Goal: Complete application form: Complete application form

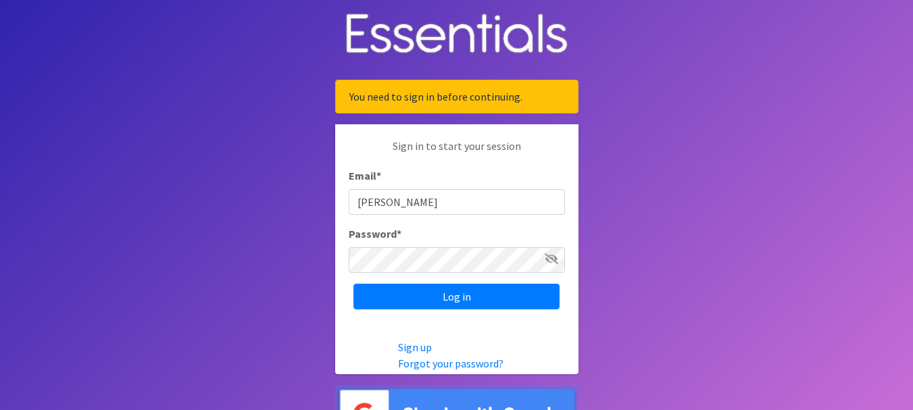
type input "[EMAIL_ADDRESS][DOMAIN_NAME]"
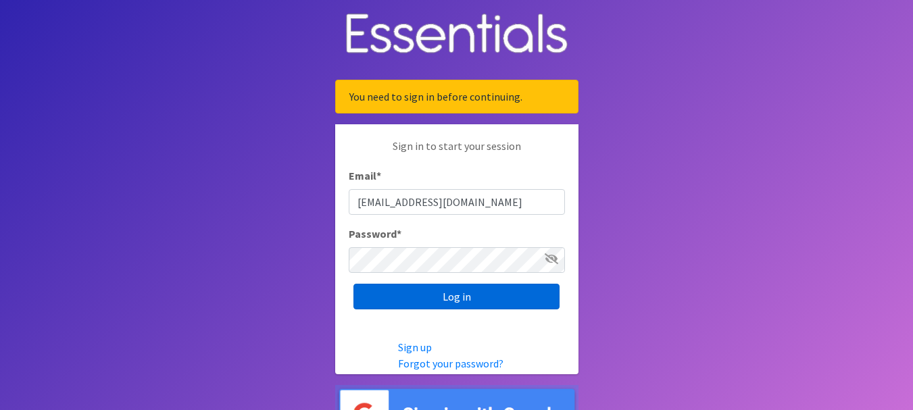
click at [464, 293] on input "Log in" at bounding box center [457, 297] width 206 height 26
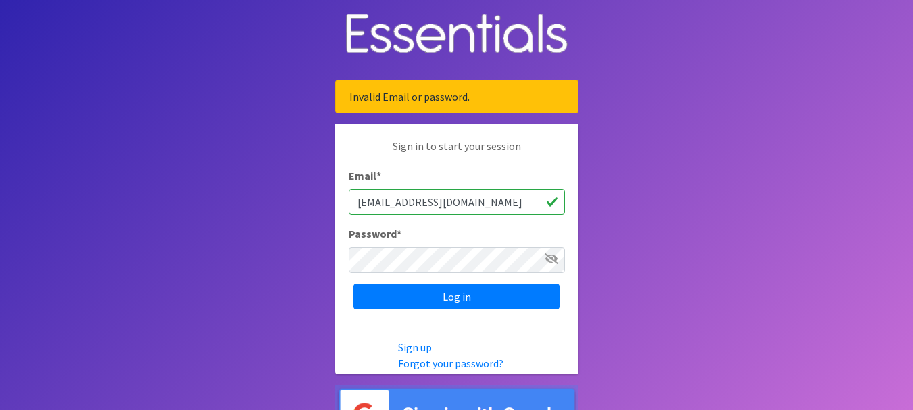
click at [556, 258] on icon at bounding box center [552, 259] width 14 height 11
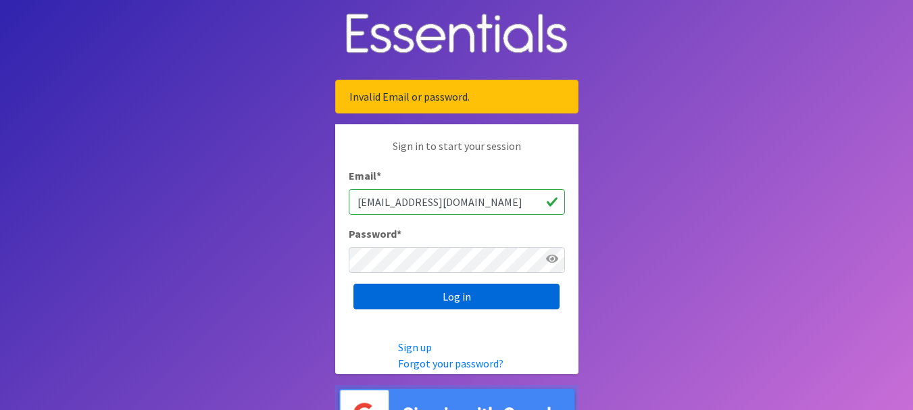
click at [445, 298] on input "Log in" at bounding box center [457, 297] width 206 height 26
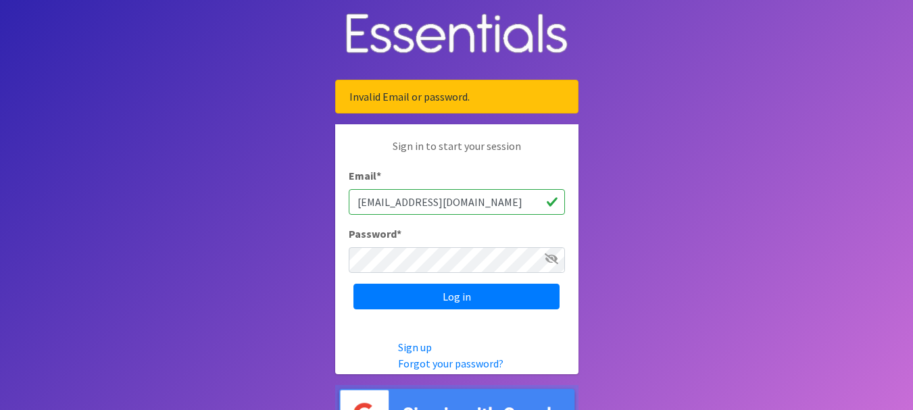
click at [550, 259] on icon at bounding box center [552, 259] width 14 height 11
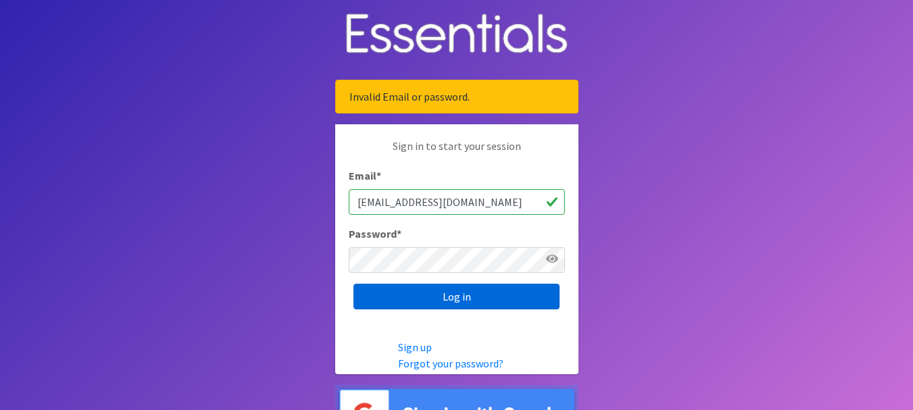
click at [466, 296] on input "Log in" at bounding box center [457, 297] width 206 height 26
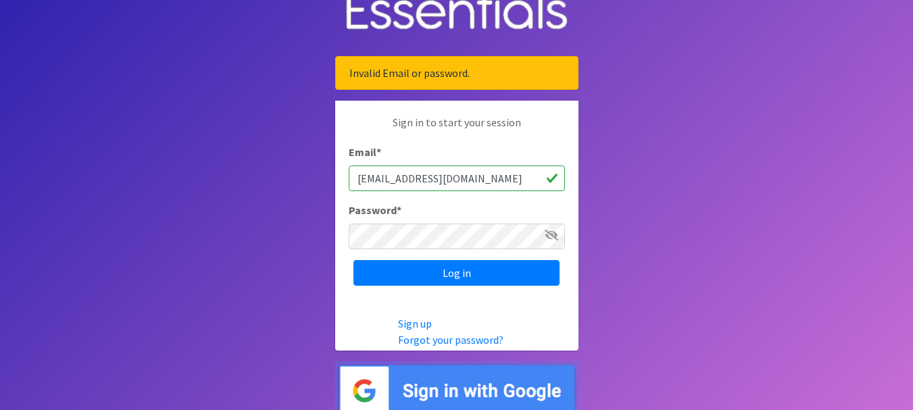
scroll to position [34, 0]
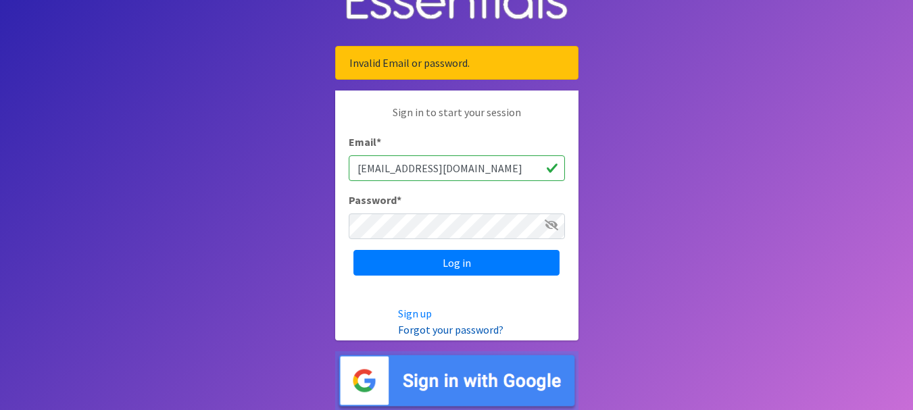
click at [452, 331] on link "Forgot your password?" at bounding box center [450, 330] width 105 height 14
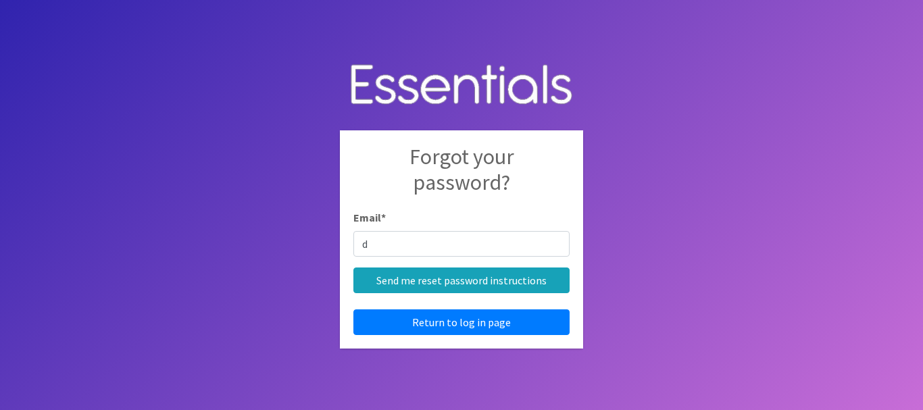
type input "[EMAIL_ADDRESS][DOMAIN_NAME]"
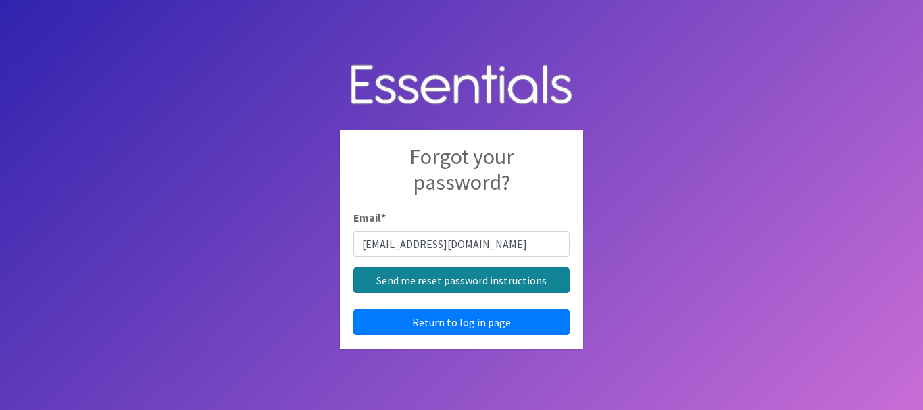
click at [437, 282] on input "Send me reset password instructions" at bounding box center [462, 281] width 216 height 26
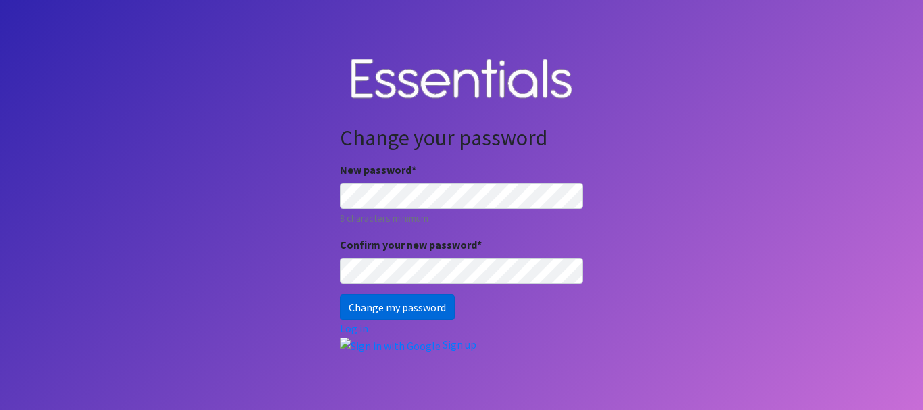
click at [411, 301] on input "Change my password" at bounding box center [397, 308] width 115 height 26
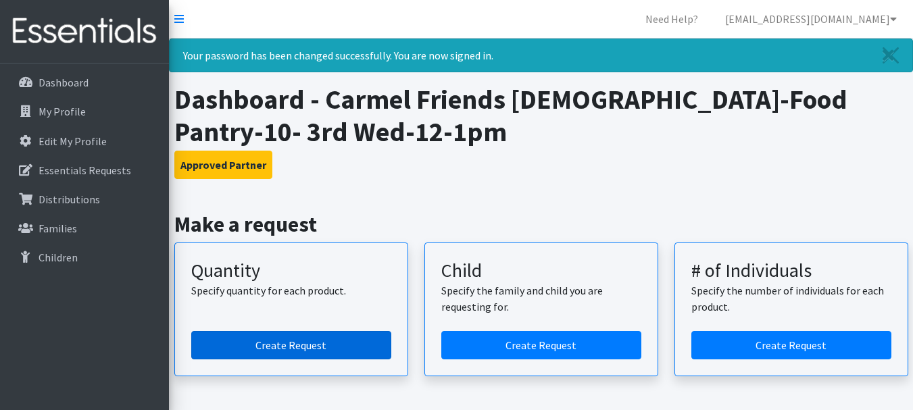
click at [277, 345] on link "Create Request" at bounding box center [291, 345] width 200 height 28
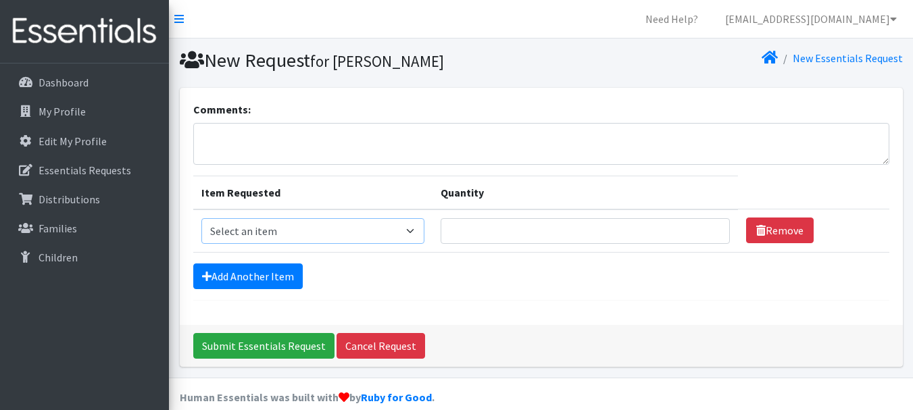
click at [412, 229] on select "Select an item Kids (Newborn) Kids (Size 1) Kids (Size 2) Kids (Size 3) Kids (S…" at bounding box center [313, 231] width 224 height 26
select select "3420"
click at [201, 218] on select "Select an item Kids (Newborn) Kids (Size 1) Kids (Size 2) Kids (Size 3) Kids (S…" at bounding box center [313, 231] width 224 height 26
click at [707, 226] on input "1" at bounding box center [585, 231] width 289 height 26
click at [707, 226] on input "2" at bounding box center [585, 231] width 289 height 26
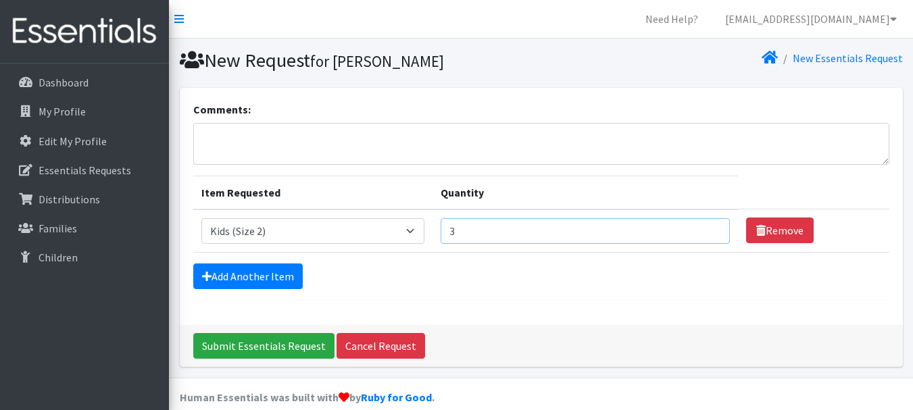
click at [707, 226] on input "3" at bounding box center [585, 231] width 289 height 26
click at [707, 226] on input "4" at bounding box center [585, 231] width 289 height 26
click at [707, 226] on input "5" at bounding box center [585, 231] width 289 height 26
click at [707, 226] on input "6" at bounding box center [585, 231] width 289 height 26
click at [707, 226] on input "7" at bounding box center [585, 231] width 289 height 26
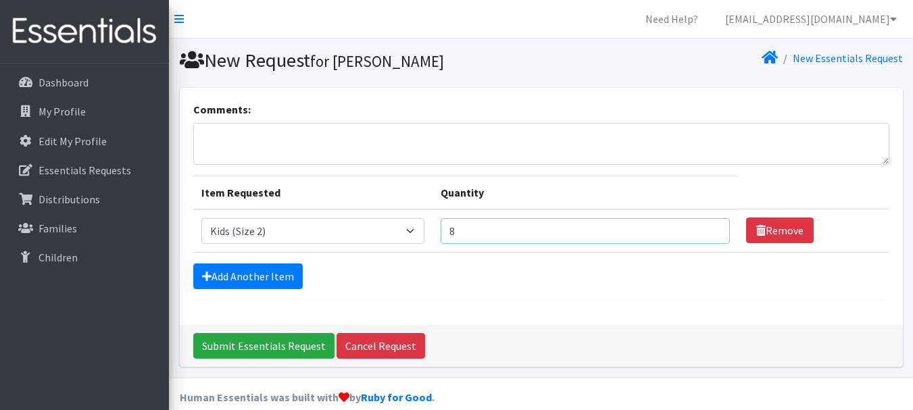
click at [707, 226] on input "8" at bounding box center [585, 231] width 289 height 26
click at [707, 226] on input "9" at bounding box center [585, 231] width 289 height 26
type input "10"
click at [707, 226] on input "10" at bounding box center [585, 231] width 289 height 26
click at [267, 277] on link "Add Another Item" at bounding box center [248, 277] width 110 height 26
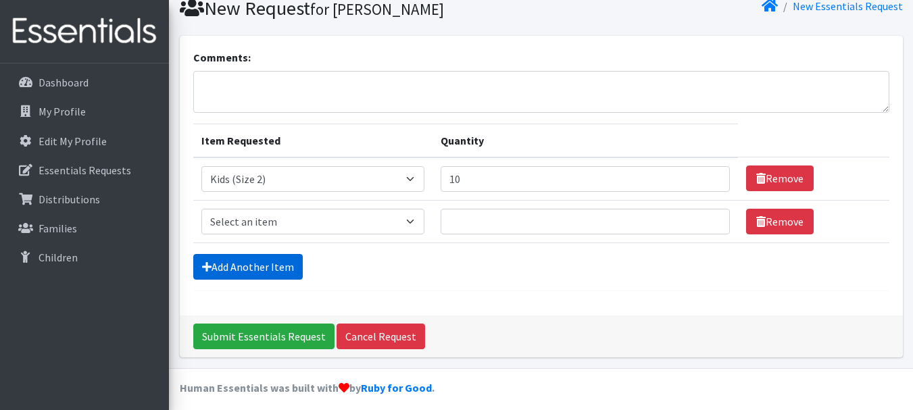
scroll to position [61, 0]
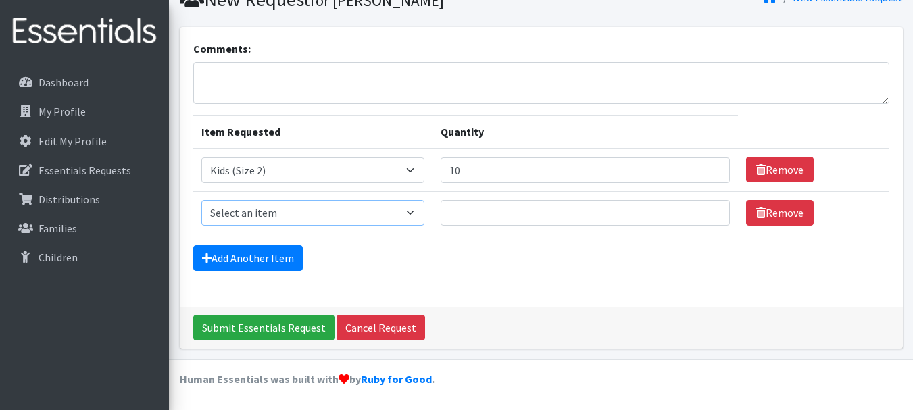
click at [418, 212] on select "Select an item Kids (Newborn) Kids (Size 1) Kids (Size 2) Kids (Size 3) Kids (S…" at bounding box center [313, 213] width 224 height 26
select select "3393"
click at [201, 200] on select "Select an item Kids (Newborn) Kids (Size 1) Kids (Size 2) Kids (Size 3) Kids (S…" at bounding box center [313, 213] width 224 height 26
click at [704, 209] on input "1" at bounding box center [585, 213] width 289 height 26
click at [704, 209] on input "2" at bounding box center [585, 213] width 289 height 26
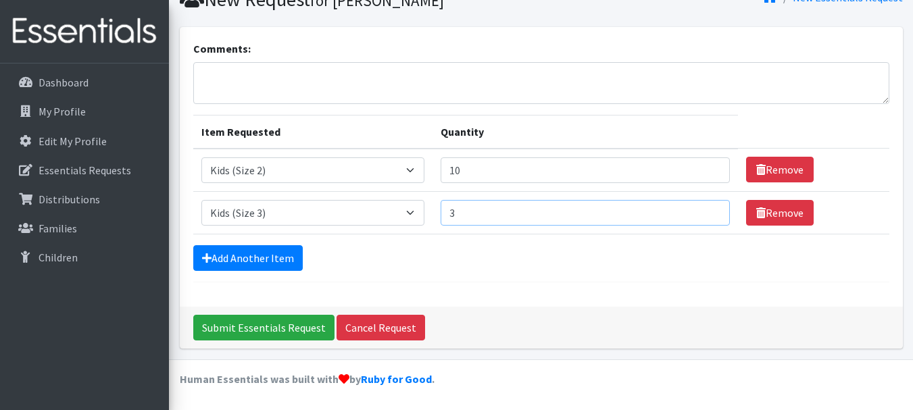
click at [704, 209] on input "3" at bounding box center [585, 213] width 289 height 26
click at [704, 209] on input "4" at bounding box center [585, 213] width 289 height 26
type input "5"
click at [704, 209] on input "5" at bounding box center [585, 213] width 289 height 26
click at [272, 254] on link "Add Another Item" at bounding box center [248, 258] width 110 height 26
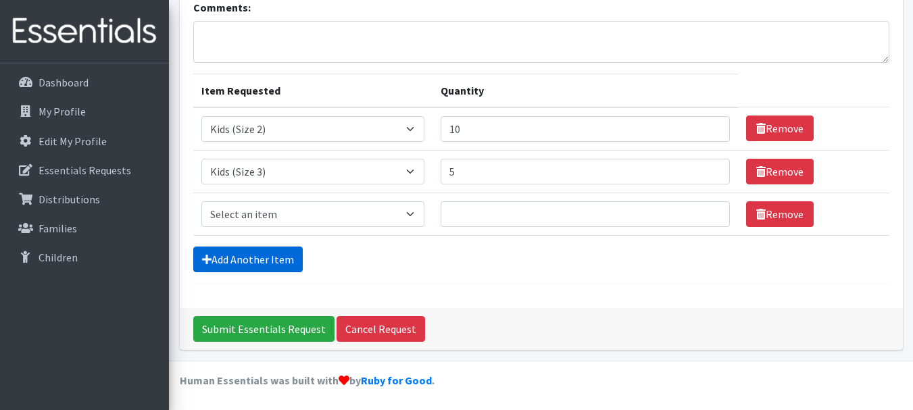
scroll to position [103, 0]
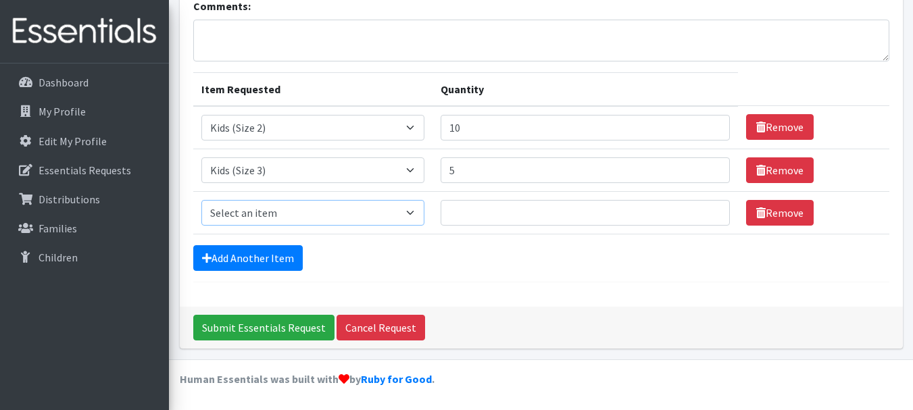
click at [417, 212] on select "Select an item Kids (Newborn) Kids (Size 1) Kids (Size 2) Kids (Size 3) Kids (S…" at bounding box center [313, 213] width 224 height 26
select select "3394"
click at [201, 200] on select "Select an item Kids (Newborn) Kids (Size 1) Kids (Size 2) Kids (Size 3) Kids (S…" at bounding box center [313, 213] width 224 height 26
click at [706, 210] on input "1" at bounding box center [585, 213] width 289 height 26
click at [706, 210] on input "2" at bounding box center [585, 213] width 289 height 26
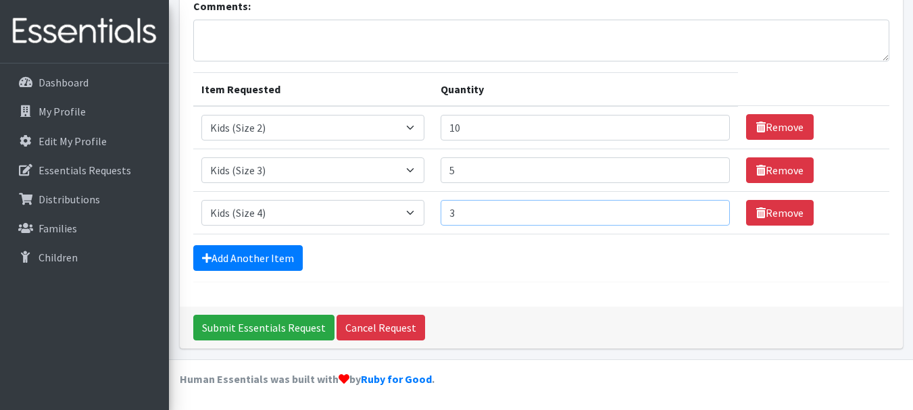
click at [706, 210] on input "3" at bounding box center [585, 213] width 289 height 26
click at [706, 210] on input "4" at bounding box center [585, 213] width 289 height 26
type input "5"
click at [706, 210] on input "5" at bounding box center [585, 213] width 289 height 26
click at [239, 256] on link "Add Another Item" at bounding box center [248, 258] width 110 height 26
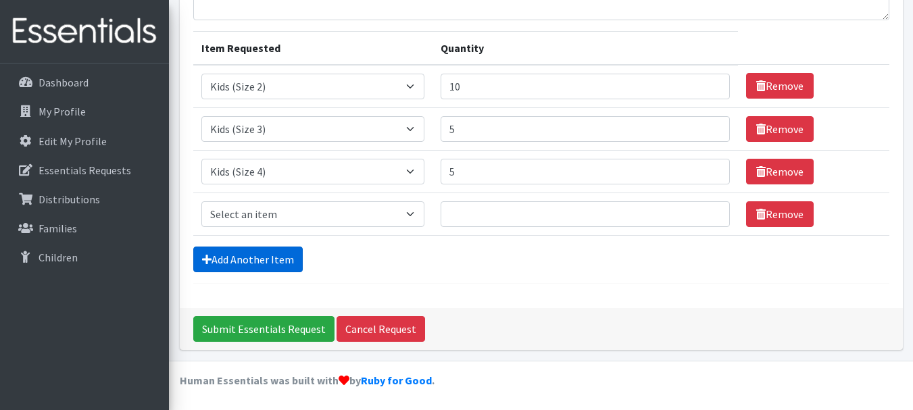
scroll to position [146, 0]
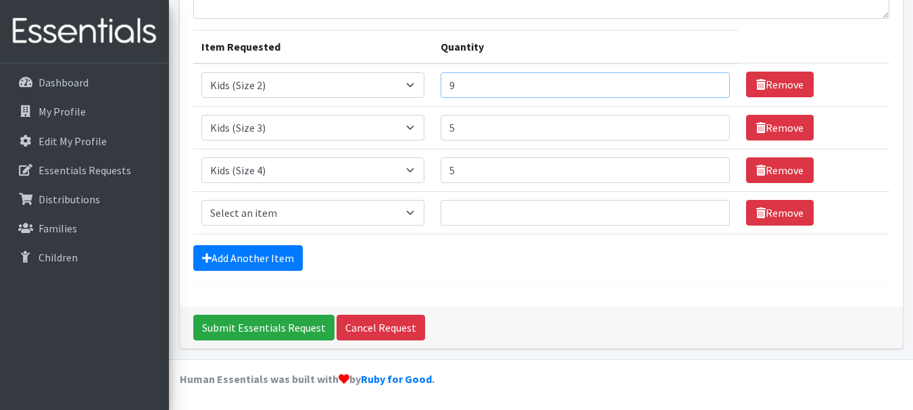
click at [706, 87] on input "9" at bounding box center [585, 85] width 289 height 26
type input "8"
click at [706, 87] on input "8" at bounding box center [585, 85] width 289 height 26
click at [414, 211] on select "Select an item Kids (Newborn) Kids (Size 1) Kids (Size 2) Kids (Size 3) Kids (S…" at bounding box center [313, 213] width 224 height 26
select select "3419"
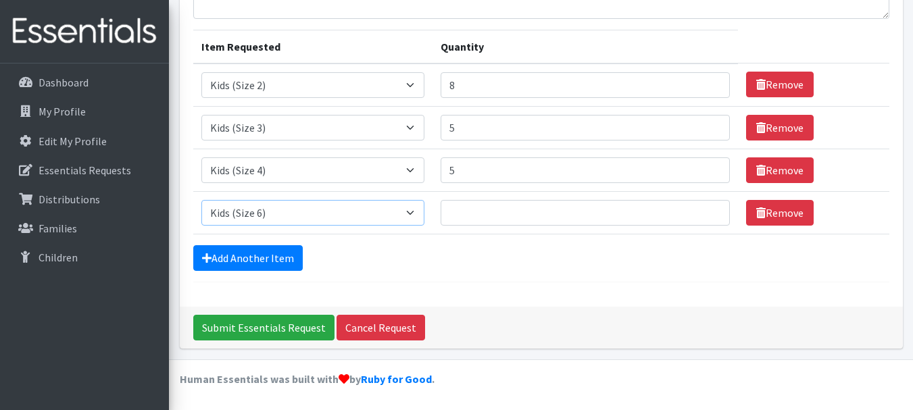
click at [201, 200] on select "Select an item Kids (Newborn) Kids (Size 1) Kids (Size 2) Kids (Size 3) Kids (S…" at bounding box center [313, 213] width 224 height 26
click at [707, 210] on input "1" at bounding box center [585, 213] width 289 height 26
click at [707, 210] on input "2" at bounding box center [585, 213] width 289 height 26
click at [707, 210] on input "3" at bounding box center [585, 213] width 289 height 26
click at [707, 210] on input "4" at bounding box center [585, 213] width 289 height 26
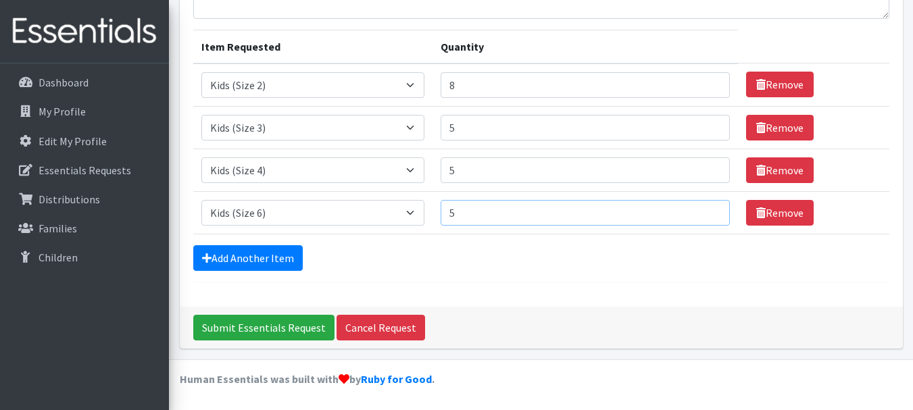
click at [707, 210] on input "5" at bounding box center [585, 213] width 289 height 26
click at [705, 210] on input "6" at bounding box center [585, 213] width 289 height 26
type input "7"
click at [705, 210] on input "7" at bounding box center [585, 213] width 289 height 26
click at [255, 259] on link "Add Another Item" at bounding box center [248, 258] width 110 height 26
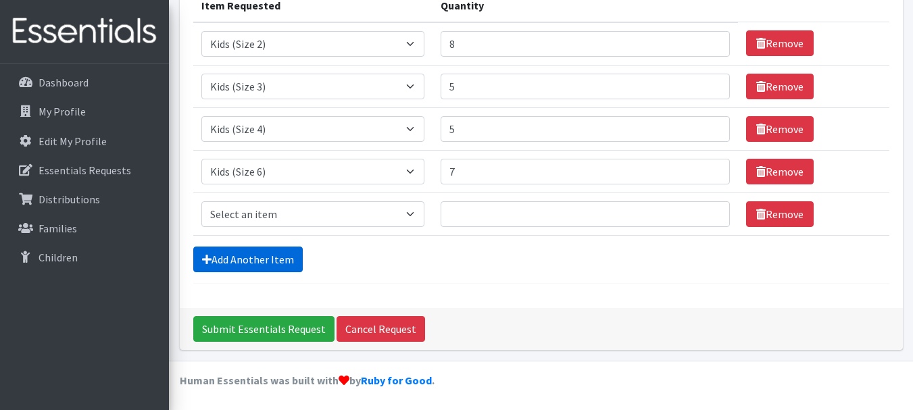
scroll to position [189, 0]
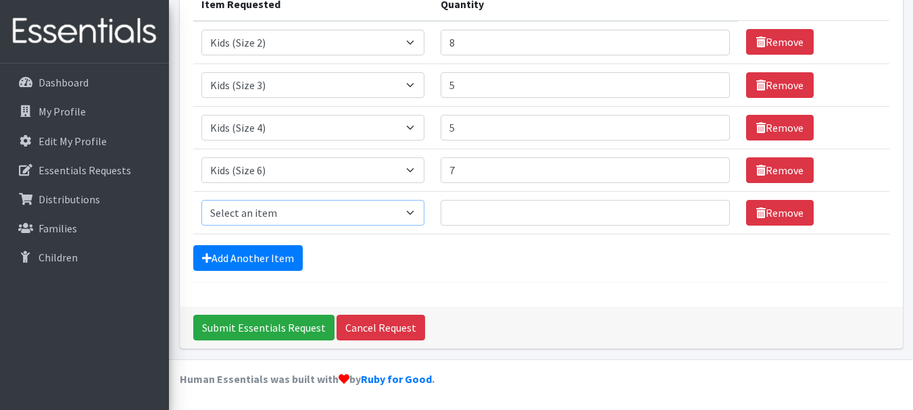
click at [414, 211] on select "Select an item Kids (Newborn) Kids (Size 1) Kids (Size 2) Kids (Size 3) Kids (S…" at bounding box center [313, 213] width 224 height 26
select select "3418"
click at [201, 200] on select "Select an item Kids (Newborn) Kids (Size 1) Kids (Size 2) Kids (Size 3) Kids (S…" at bounding box center [313, 213] width 224 height 26
click at [707, 208] on input "1" at bounding box center [585, 213] width 289 height 26
click at [707, 208] on input "2" at bounding box center [585, 213] width 289 height 26
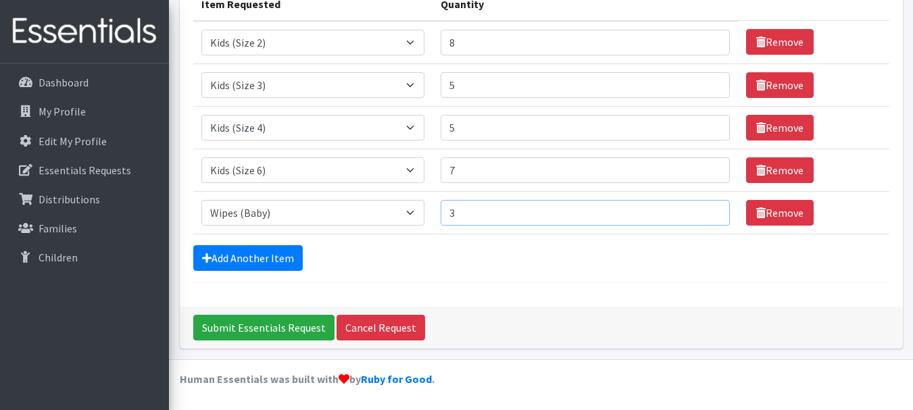
click at [707, 208] on input "3" at bounding box center [585, 213] width 289 height 26
click at [707, 208] on input "4" at bounding box center [585, 213] width 289 height 26
click at [707, 208] on input "5" at bounding box center [585, 213] width 289 height 26
click at [707, 208] on input "6" at bounding box center [585, 213] width 289 height 26
click at [707, 208] on input "7" at bounding box center [585, 213] width 289 height 26
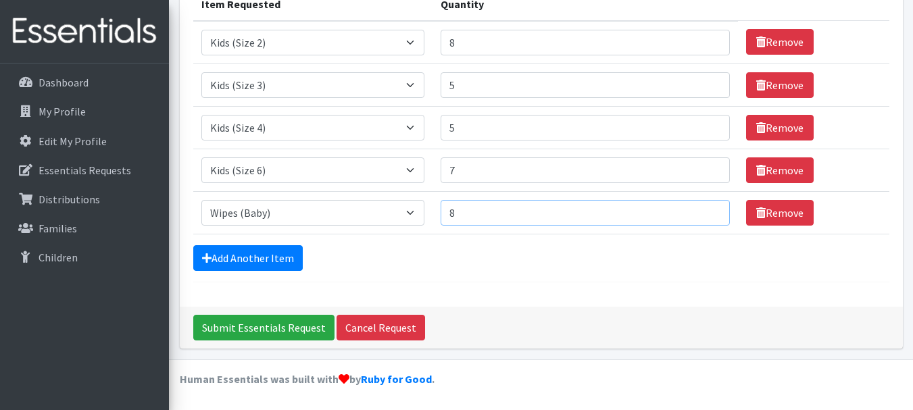
type input "8"
click at [707, 208] on input "8" at bounding box center [585, 213] width 289 height 26
click at [232, 329] on input "Submit Essentials Request" at bounding box center [263, 328] width 141 height 26
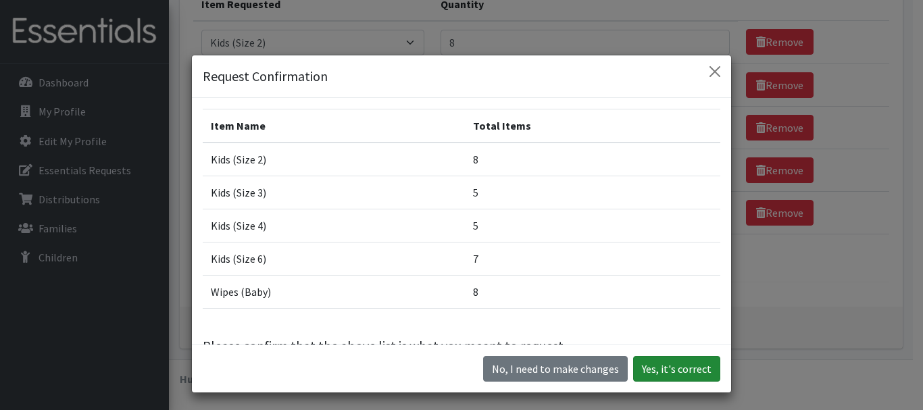
click at [684, 370] on button "Yes, it's correct" at bounding box center [676, 369] width 87 height 26
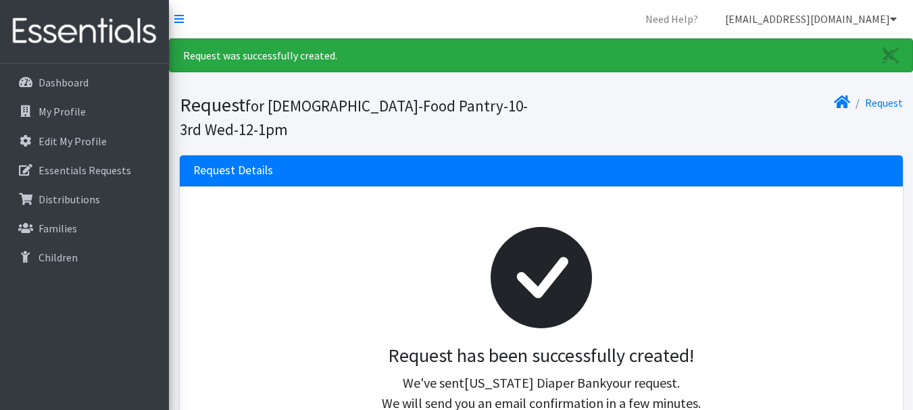
click at [892, 21] on icon at bounding box center [893, 19] width 7 height 11
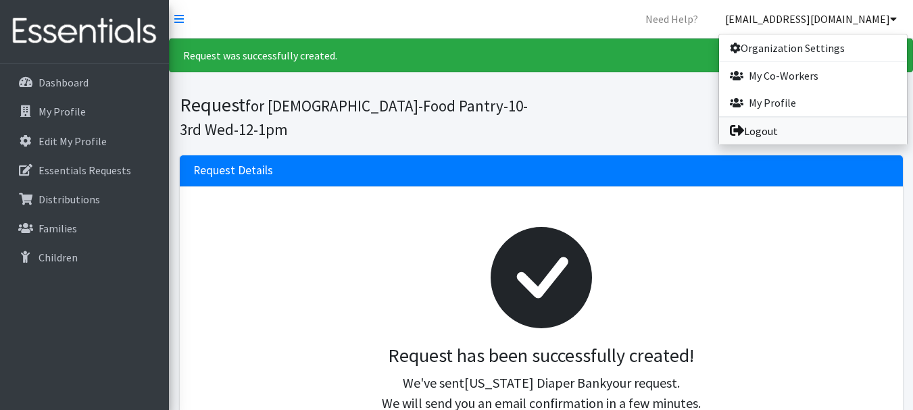
click at [760, 130] on link "Logout" at bounding box center [813, 131] width 188 height 27
